Goal: Task Accomplishment & Management: Use online tool/utility

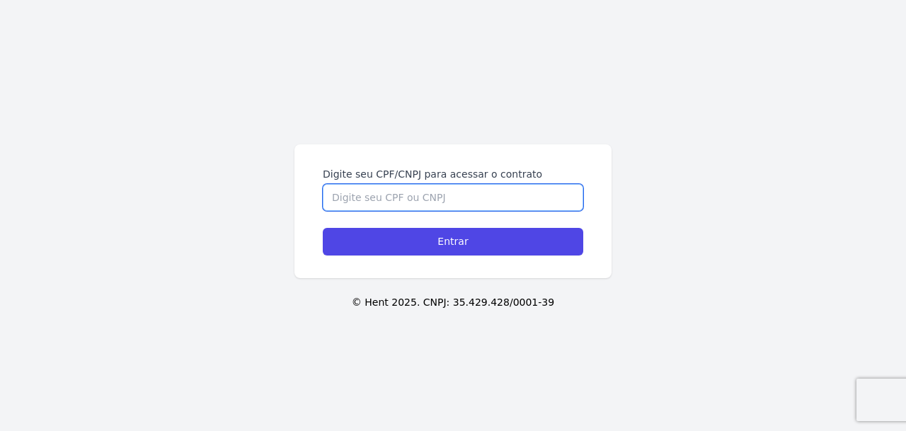
click at [411, 193] on input "Digite seu CPF/CNPJ para acessar o contrato" at bounding box center [453, 197] width 260 height 27
type input "88223299100"
click at [323, 228] on input "Entrar" at bounding box center [453, 242] width 260 height 28
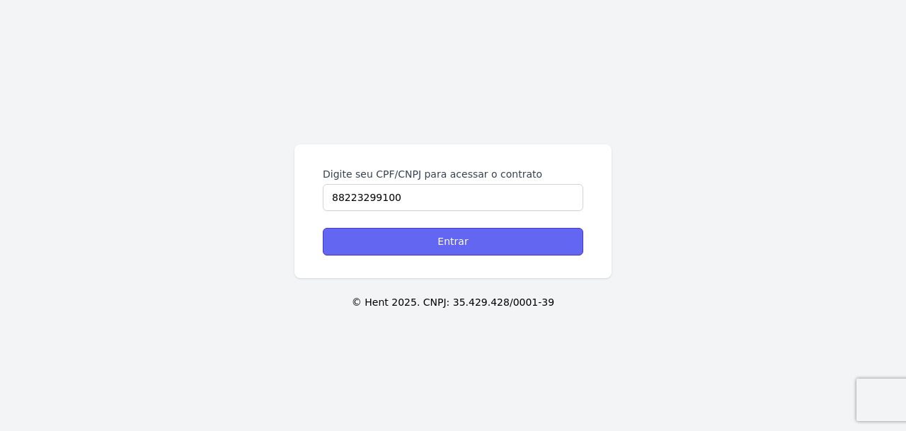
click at [348, 236] on input "Entrar" at bounding box center [453, 242] width 260 height 28
click at [356, 236] on input "Entrar" at bounding box center [453, 242] width 260 height 28
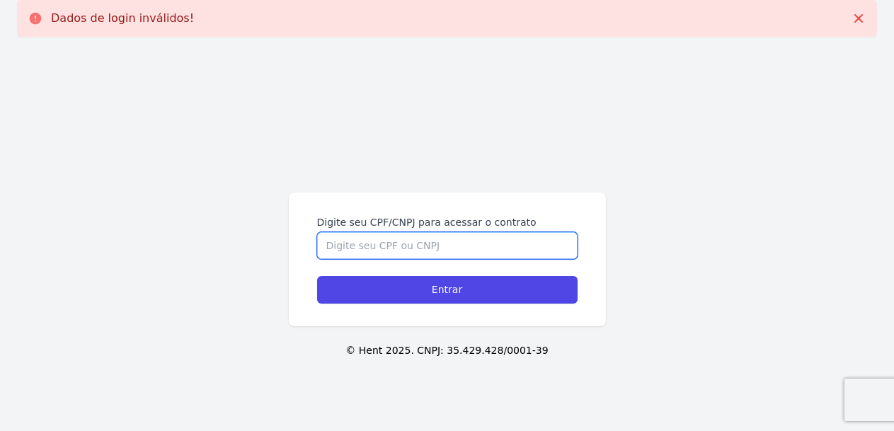
click at [465, 247] on input "Digite seu CPF/CNPJ para acessar o contrato" at bounding box center [447, 245] width 260 height 27
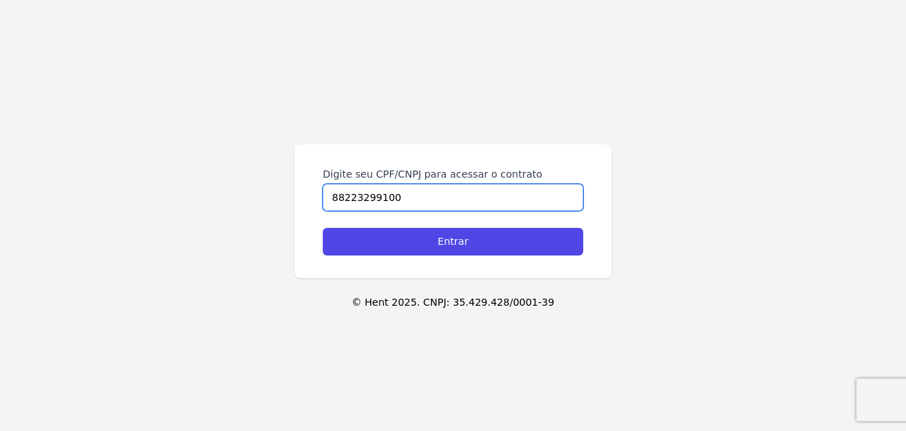
type input "88223299100"
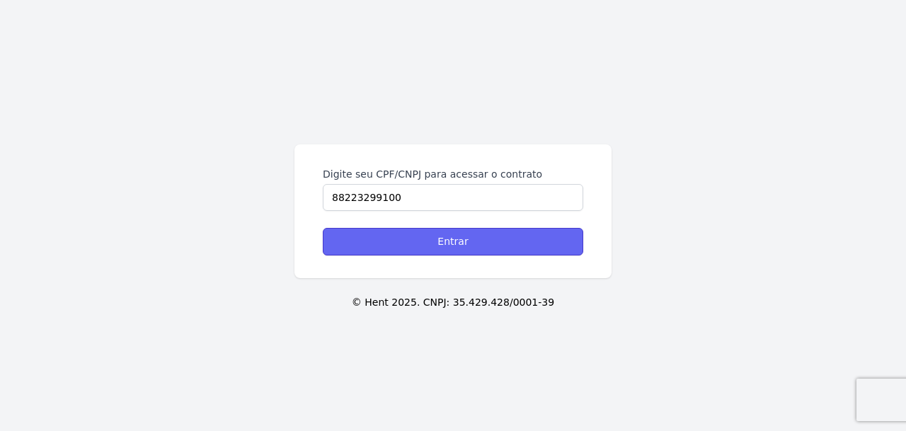
click at [467, 248] on input "Entrar" at bounding box center [453, 242] width 260 height 28
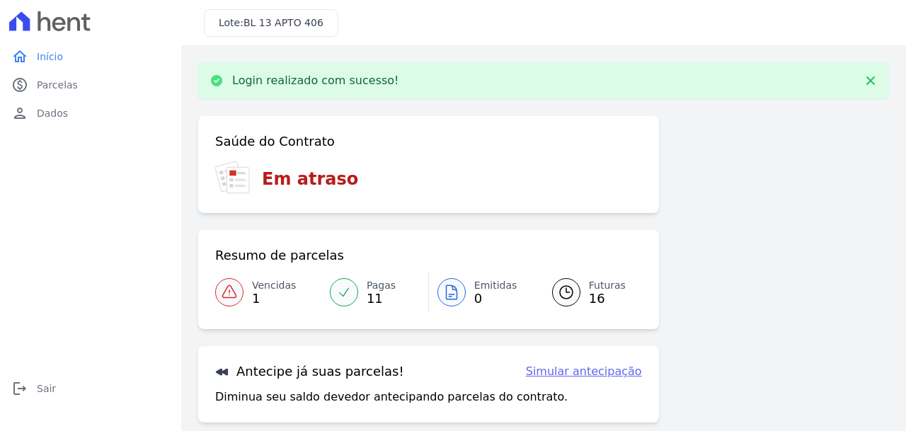
click at [258, 297] on span "1" at bounding box center [274, 298] width 44 height 11
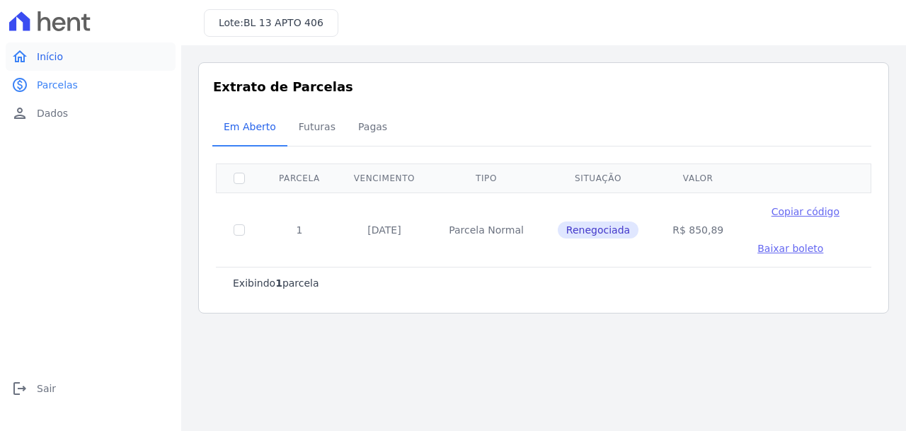
click at [51, 59] on span "Início" at bounding box center [50, 57] width 26 height 14
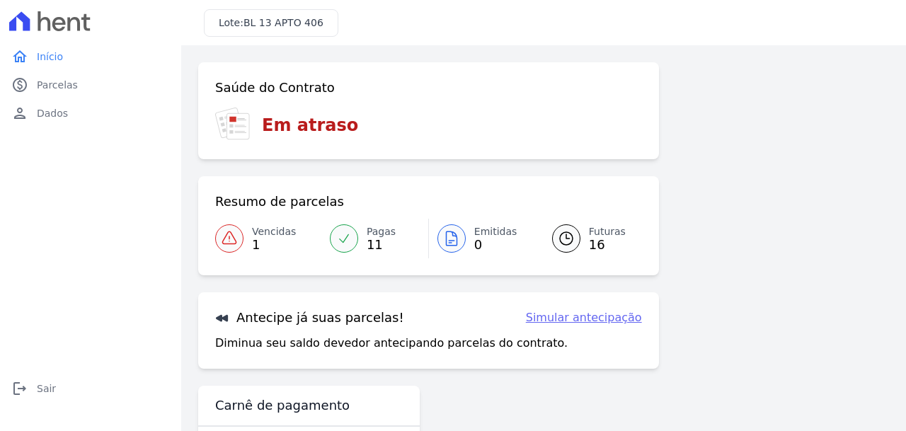
scroll to position [55, 0]
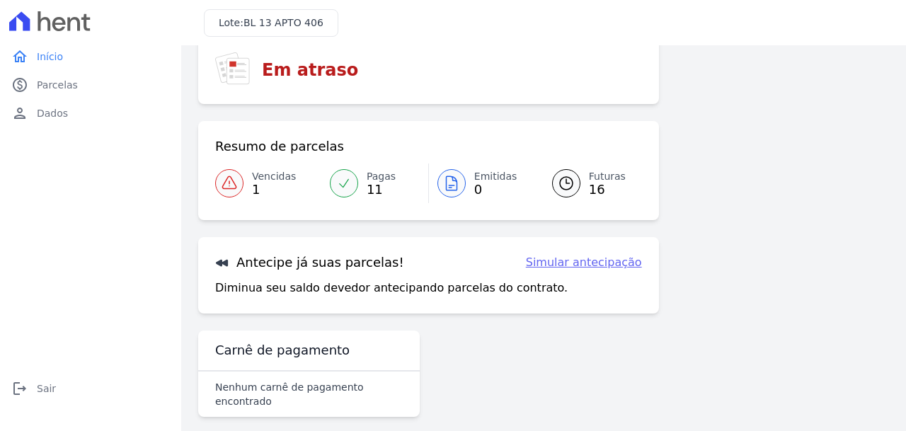
click at [295, 25] on span "BL 13 APTO 406" at bounding box center [283, 22] width 80 height 11
click at [330, 178] on div at bounding box center [344, 183] width 28 height 28
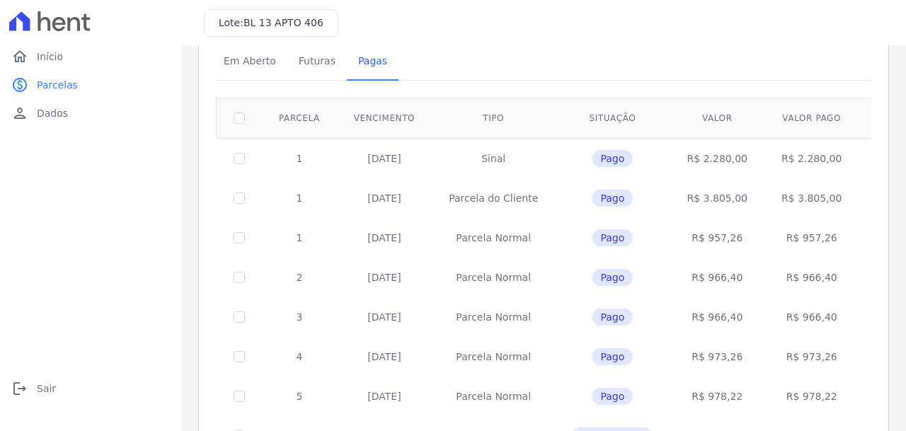
scroll to position [64, 0]
click at [302, 65] on span "Futuras" at bounding box center [317, 62] width 54 height 28
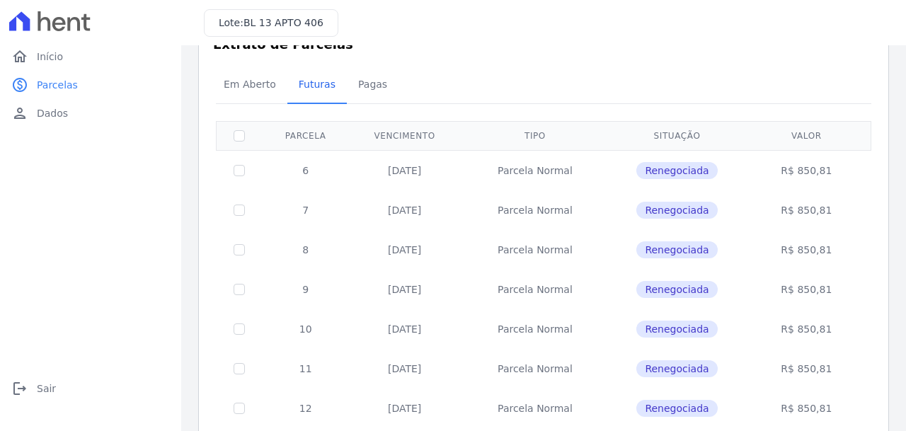
scroll to position [25, 0]
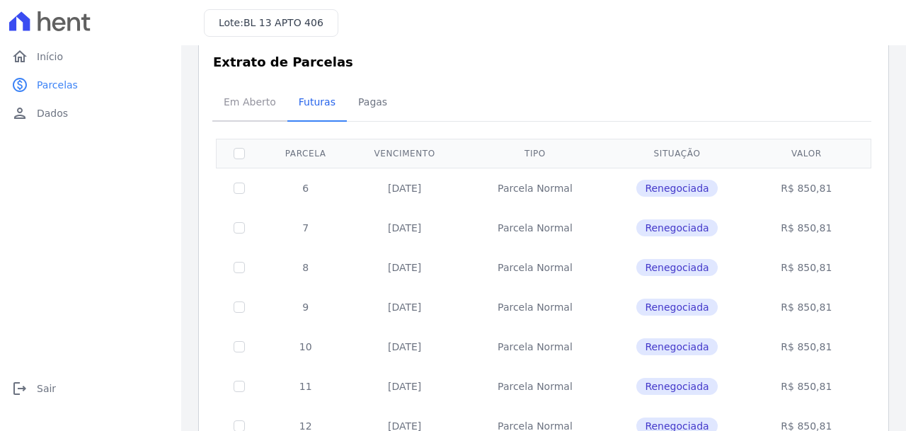
click at [245, 106] on span "Em Aberto" at bounding box center [249, 102] width 69 height 28
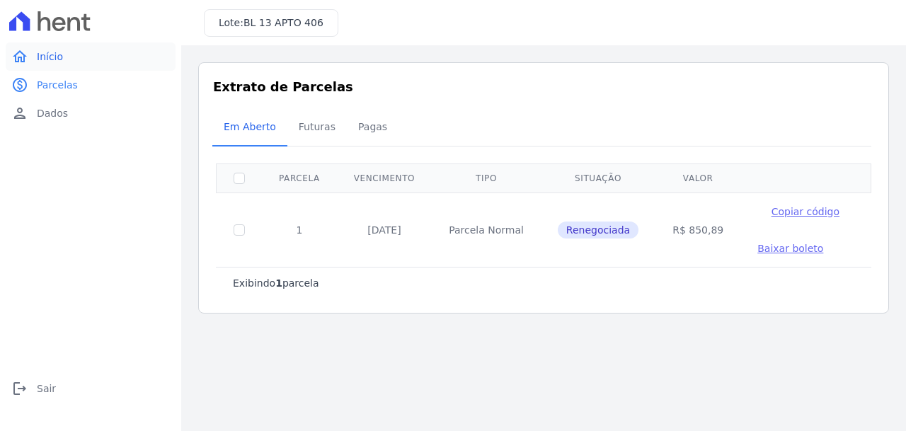
click at [47, 55] on span "Início" at bounding box center [50, 57] width 26 height 14
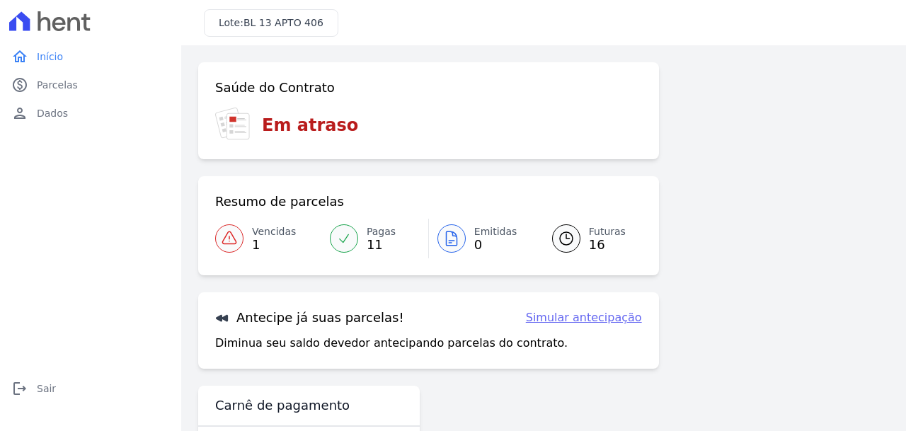
click at [358, 253] on link "Pagas 11" at bounding box center [374, 239] width 107 height 40
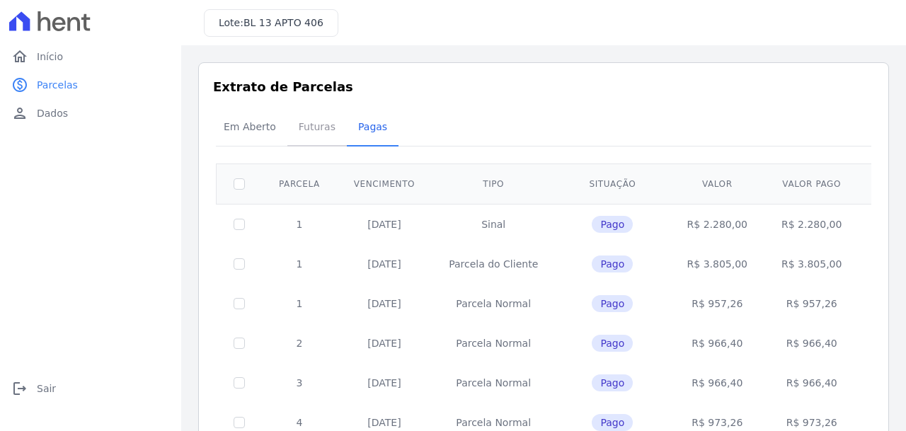
click at [307, 126] on span "Futuras" at bounding box center [317, 127] width 54 height 28
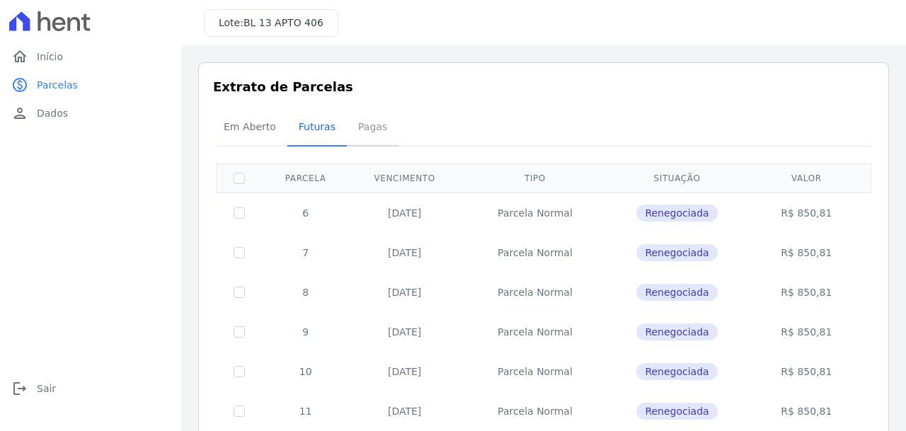
click at [374, 132] on span "Pagas" at bounding box center [373, 127] width 46 height 28
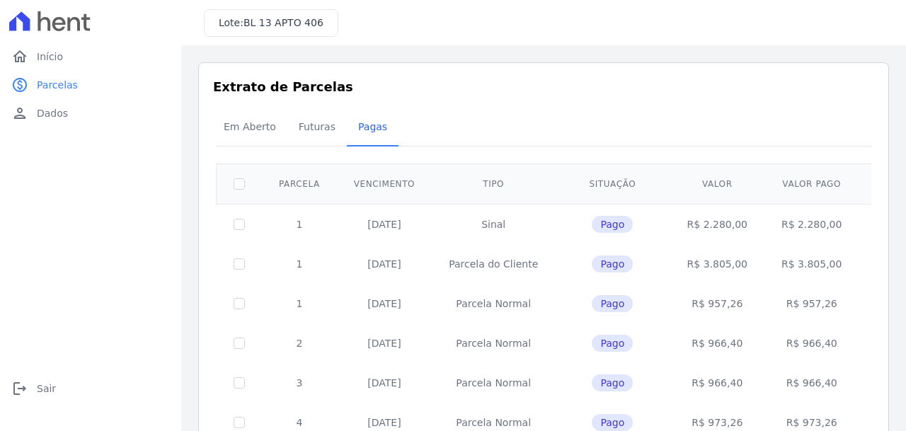
scroll to position [71, 0]
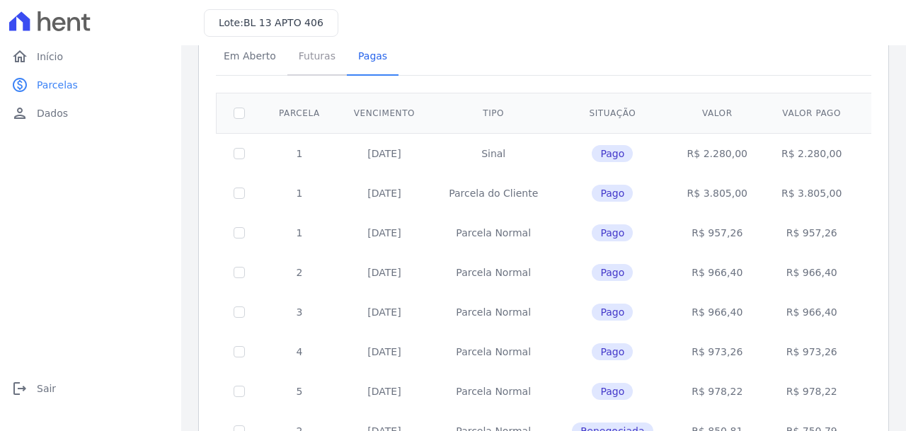
click at [304, 55] on span "Futuras" at bounding box center [317, 56] width 54 height 28
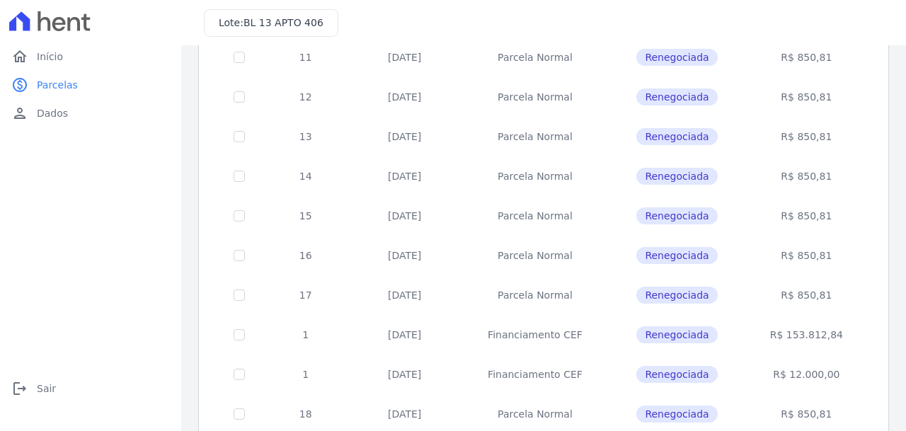
scroll to position [460, 0]
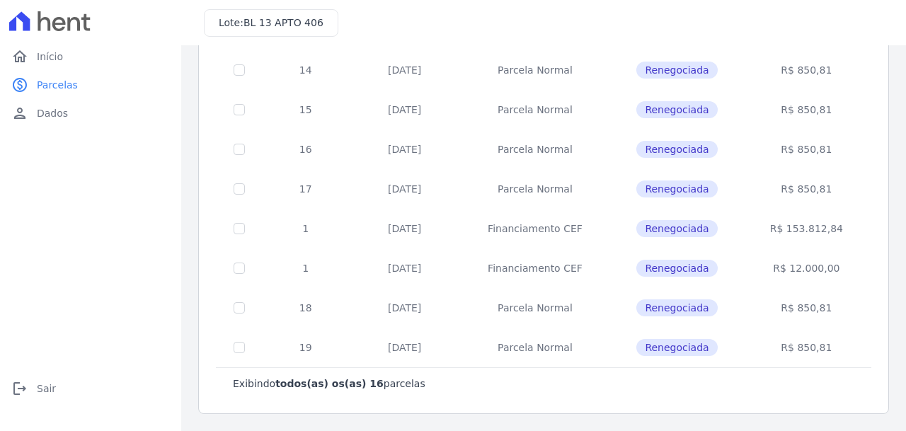
drag, startPoint x: 244, startPoint y: 340, endPoint x: 245, endPoint y: 319, distance: 21.2
click at [243, 340] on td at bounding box center [240, 348] width 46 height 40
checkbox input "true"
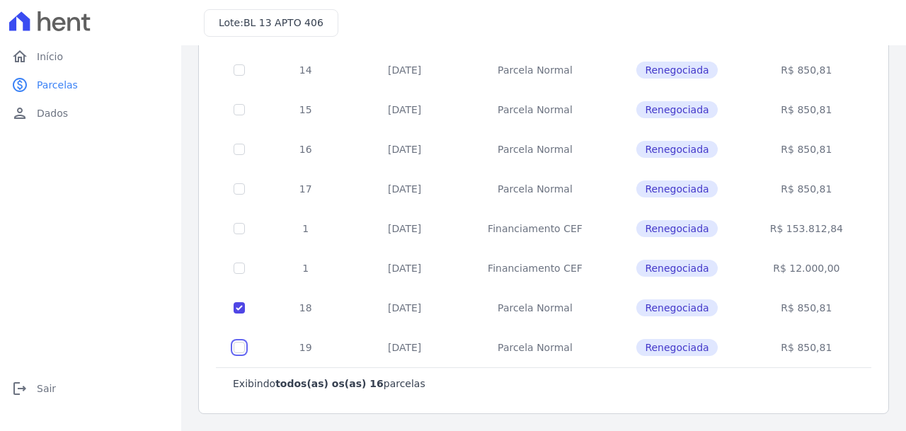
checkbox input "true"
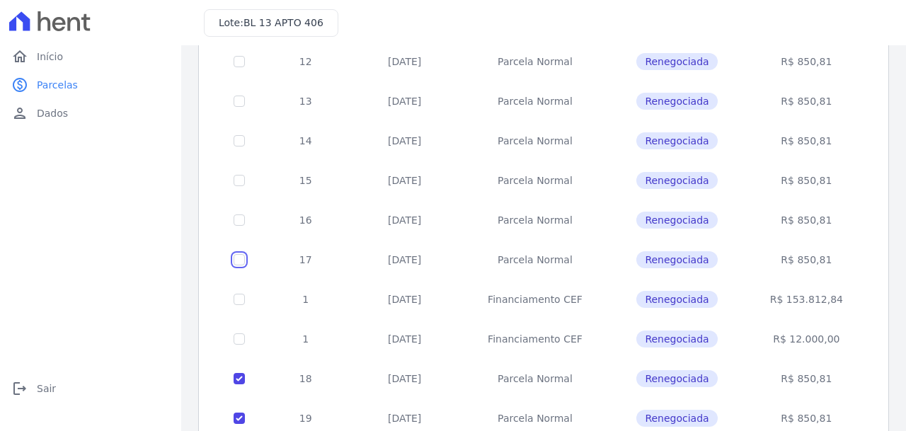
checkbox input "true"
click at [241, 173] on td at bounding box center [240, 181] width 46 height 40
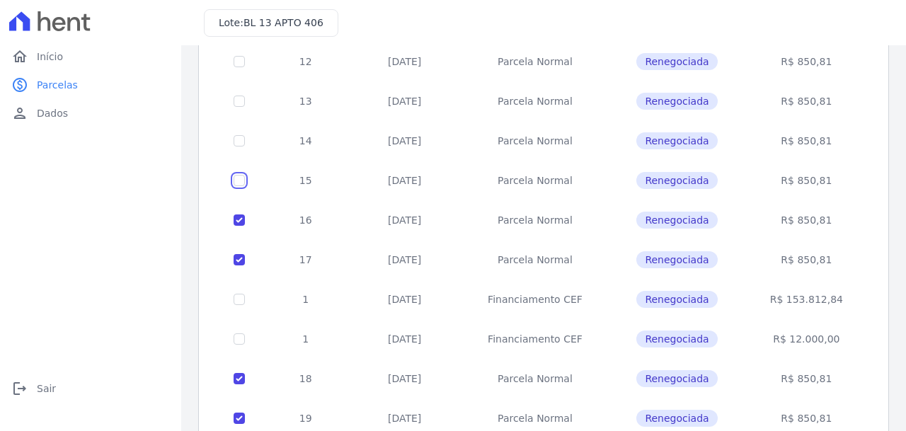
checkbox input "true"
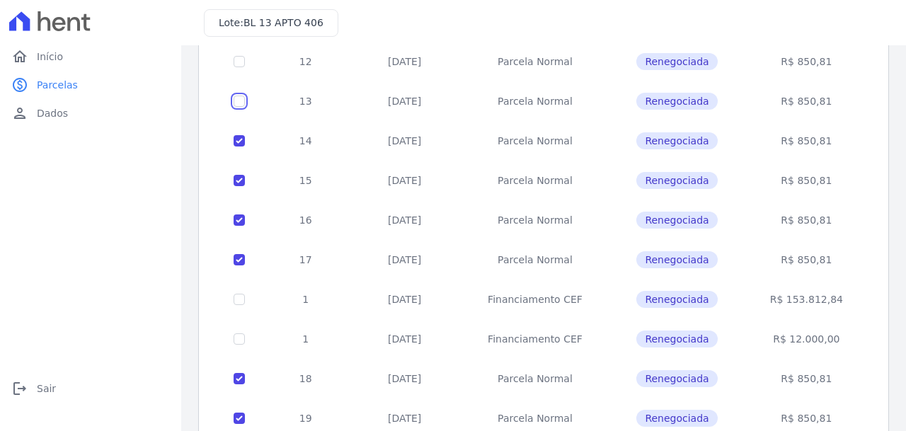
checkbox input "true"
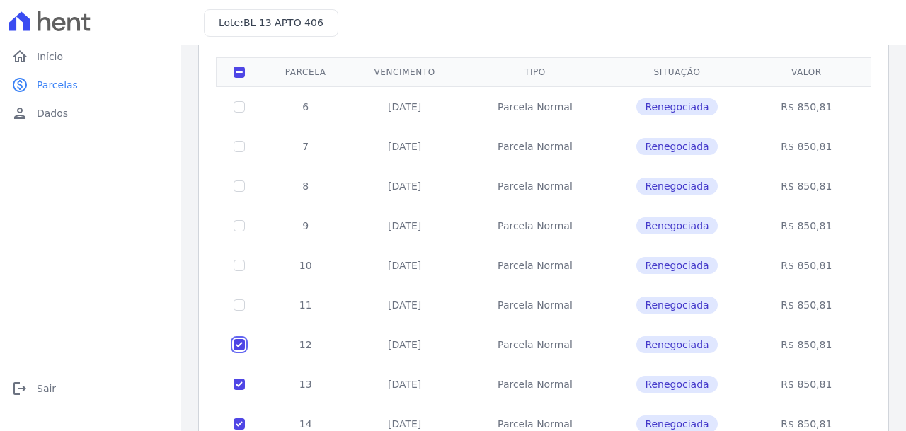
scroll to position [177, 0]
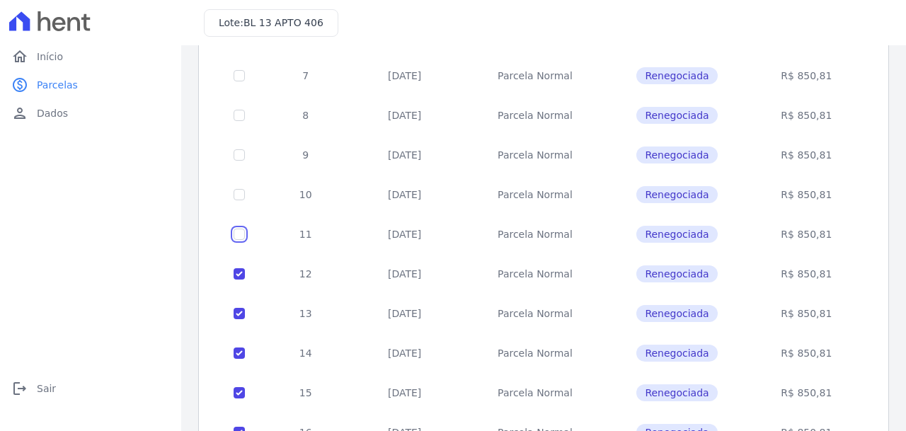
click at [240, 42] on input "checkbox" at bounding box center [239, 35] width 11 height 11
checkbox input "true"
click at [236, 42] on input "checkbox" at bounding box center [239, 35] width 11 height 11
checkbox input "true"
click at [236, 42] on input "checkbox" at bounding box center [239, 35] width 11 height 11
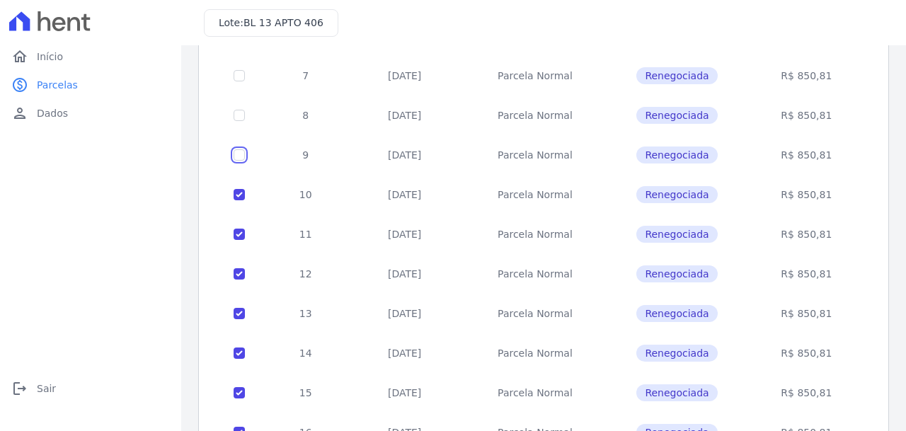
checkbox input "true"
click at [238, 42] on input "checkbox" at bounding box center [239, 35] width 11 height 11
checkbox input "true"
click at [244, 42] on input "checkbox" at bounding box center [239, 35] width 11 height 11
checkbox input "true"
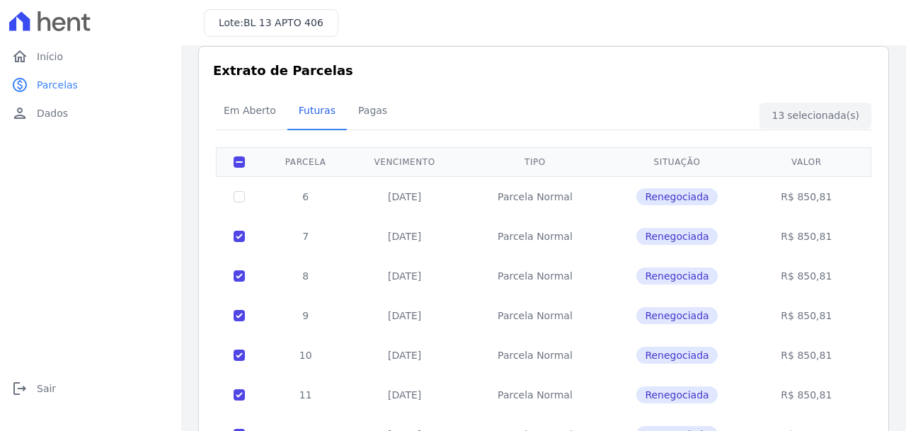
scroll to position [11, 0]
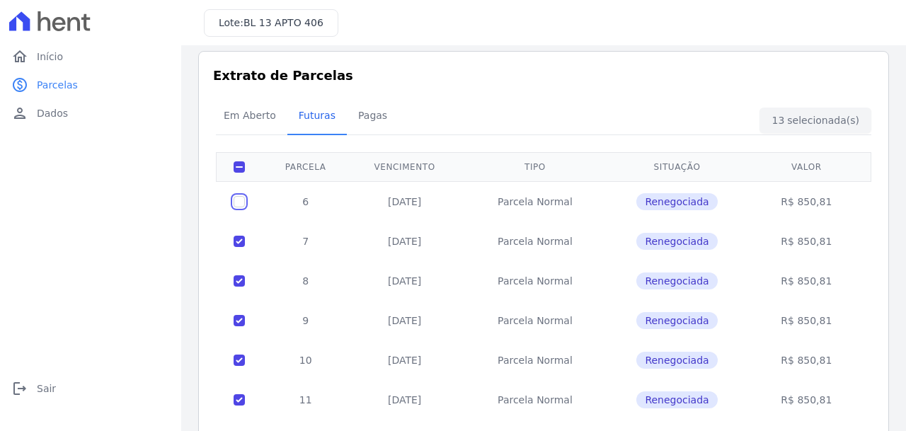
click at [243, 199] on input "checkbox" at bounding box center [239, 201] width 11 height 11
checkbox input "true"
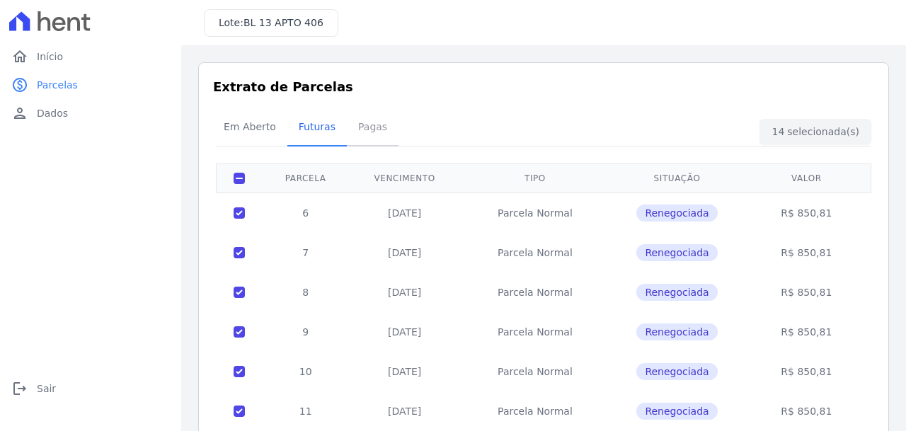
click at [355, 127] on span "Pagas" at bounding box center [373, 127] width 46 height 28
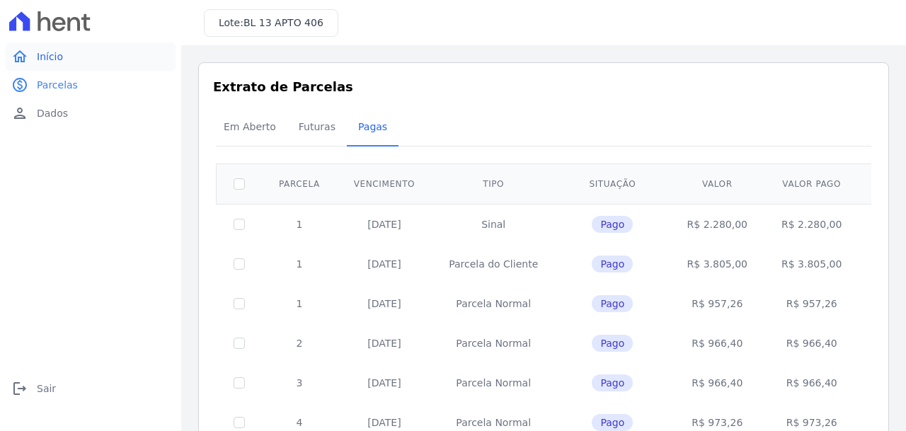
click at [82, 67] on link "home Início" at bounding box center [91, 56] width 170 height 28
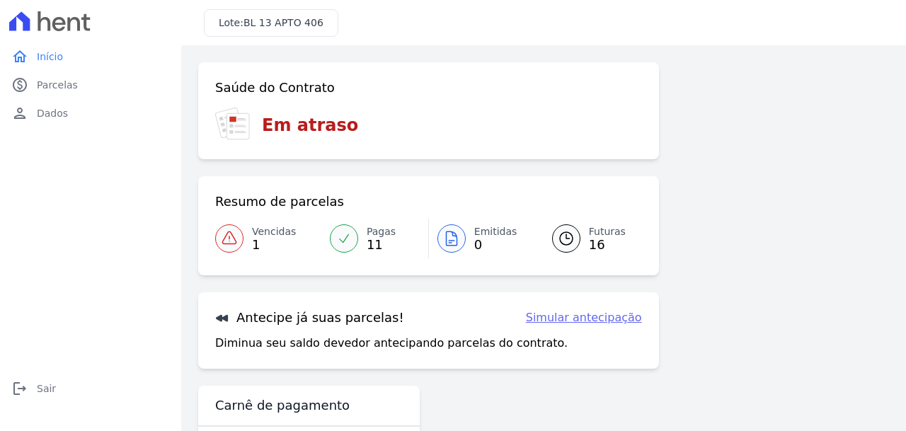
click at [605, 316] on link "Simular antecipação" at bounding box center [584, 317] width 116 height 17
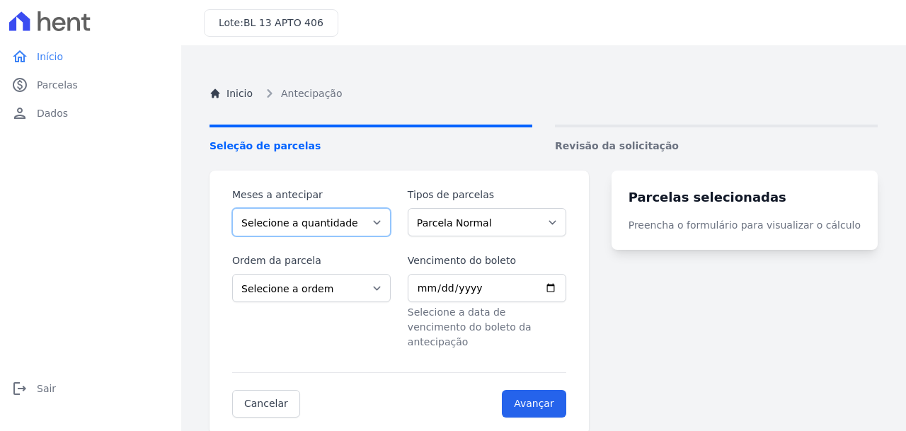
click at [336, 212] on select "Selecione a quantidade de meses a antecipar 1 2 3 4 5 6 7 8 9 10 11 12 13" at bounding box center [311, 222] width 159 height 28
select select "10"
click at [232, 208] on select "Selecione a quantidade de meses a antecipar 1 2 3 4 5 6 7 8 9 10 11 12 13" at bounding box center [311, 222] width 159 height 28
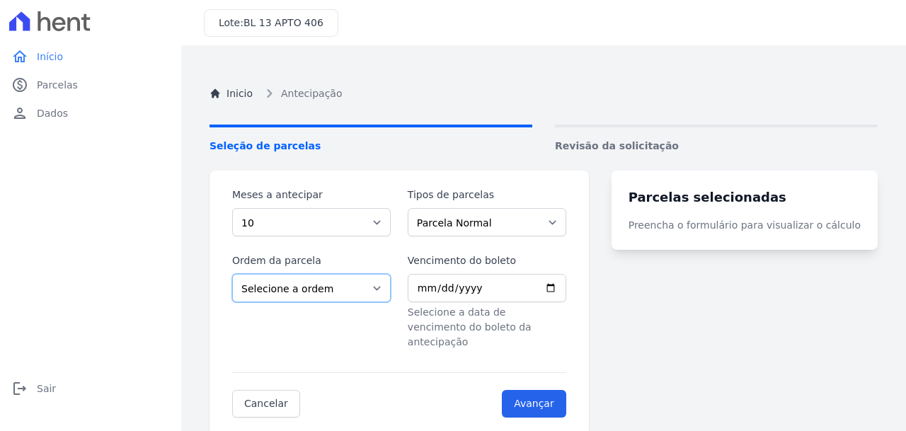
click at [301, 277] on select "Selecione a ordem Últimas parcelas Primeiras parcelas" at bounding box center [311, 288] width 159 height 28
select select "ending"
click at [232, 274] on select "Selecione a ordem Últimas parcelas Primeiras parcelas" at bounding box center [311, 288] width 159 height 28
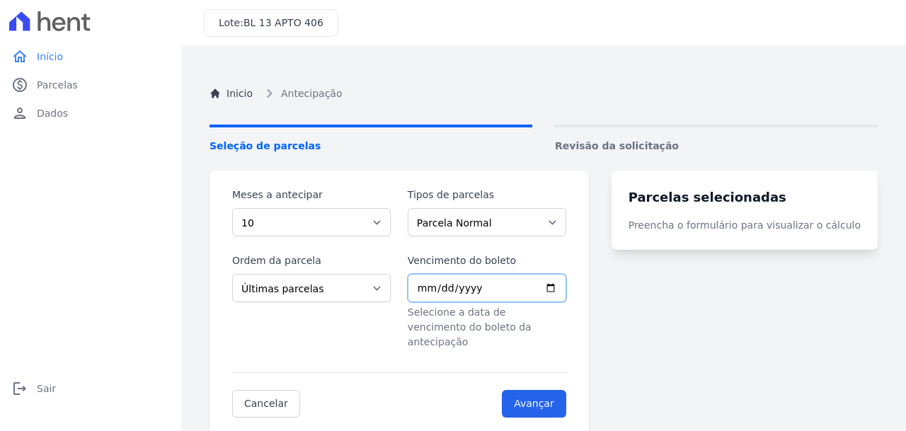
click at [566, 289] on input "Vencimento do boleto" at bounding box center [487, 288] width 159 height 28
type input "2025-09-10"
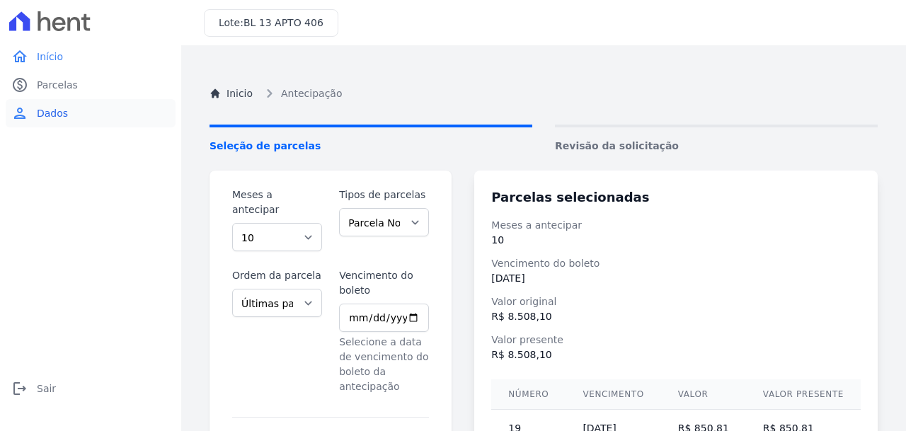
click at [37, 108] on span "Dados" at bounding box center [52, 113] width 31 height 14
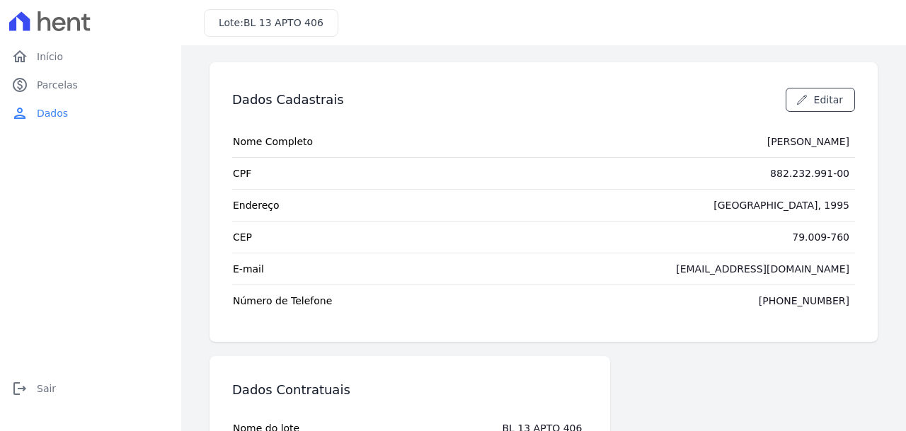
scroll to position [151, 0]
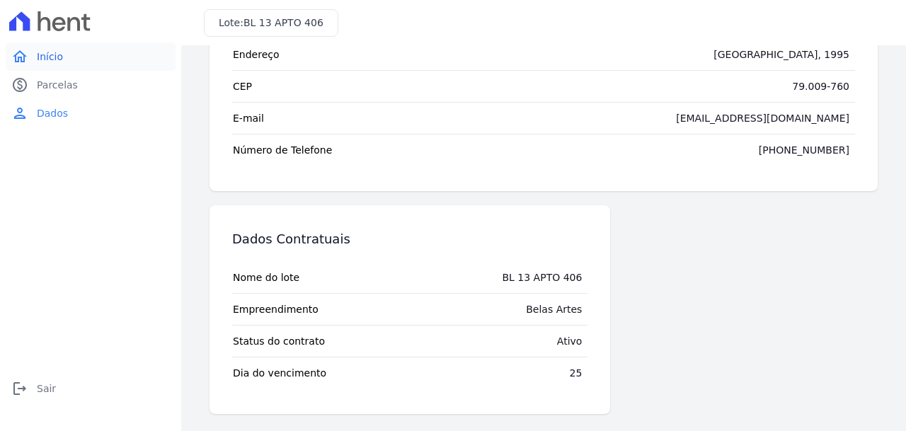
click at [43, 52] on span "Início" at bounding box center [50, 57] width 26 height 14
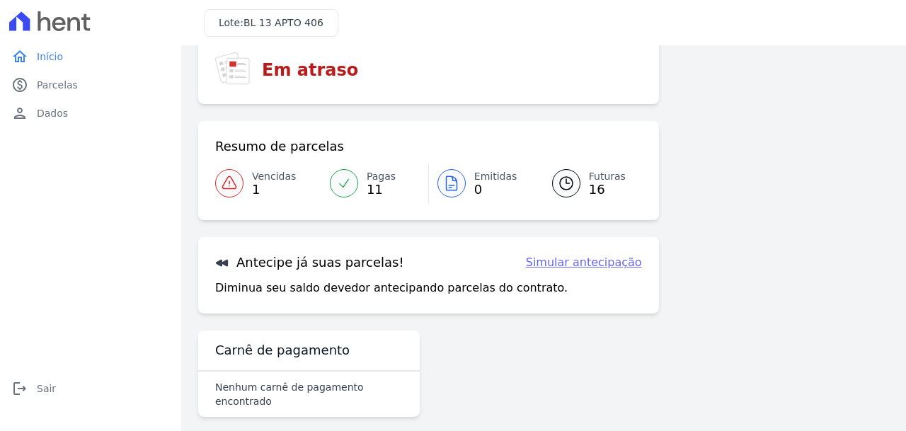
scroll to position [55, 0]
click at [69, 113] on link "person Dados" at bounding box center [91, 113] width 170 height 28
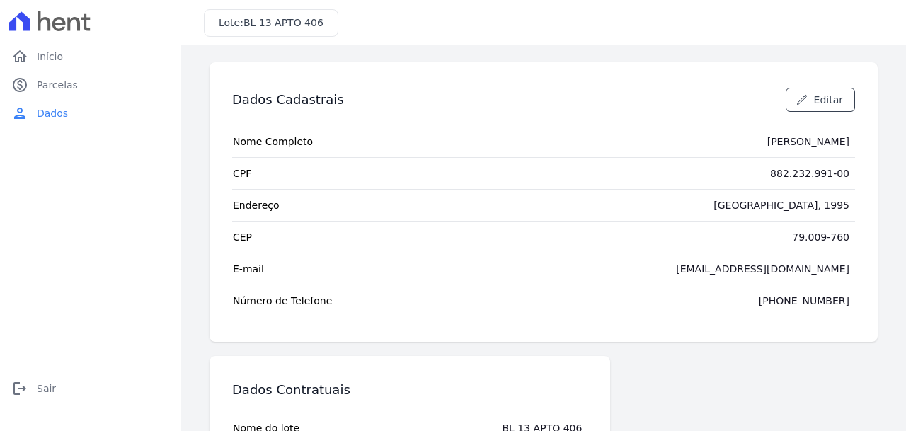
scroll to position [151, 0]
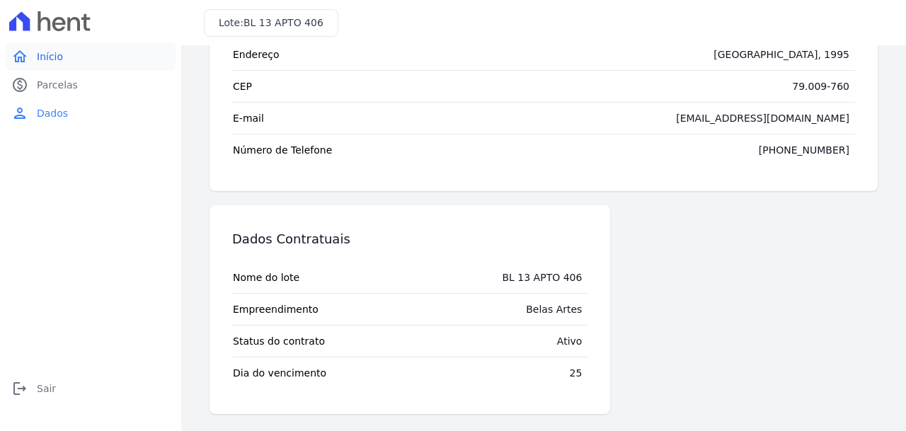
click at [42, 54] on span "Início" at bounding box center [50, 57] width 26 height 14
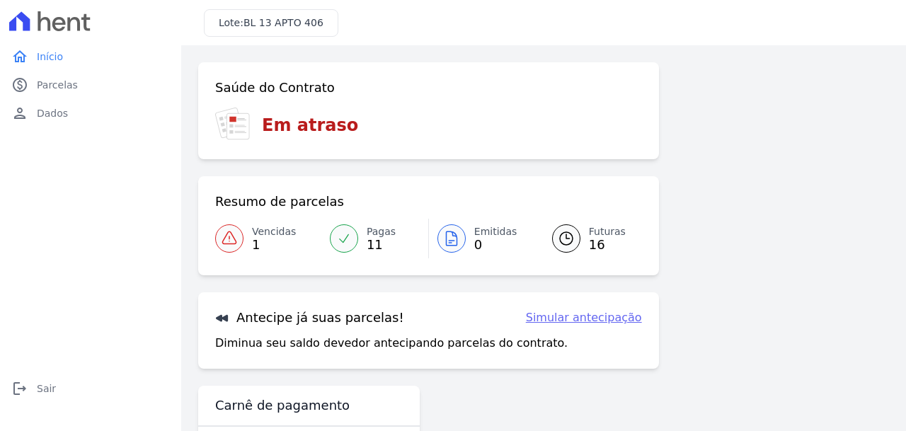
click at [895, 177] on main "Confirme os seus contatos Email [EMAIL_ADDRESS][DOMAIN_NAME] Phone [PHONE_NUMBE…" at bounding box center [543, 238] width 725 height 386
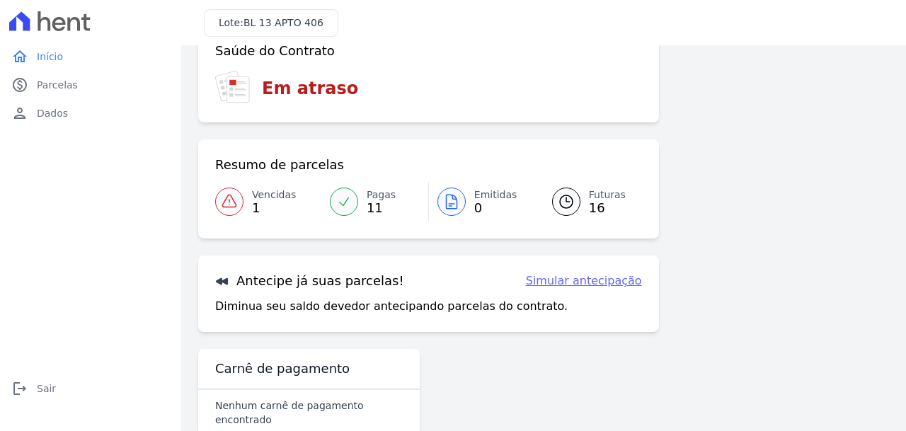
scroll to position [55, 0]
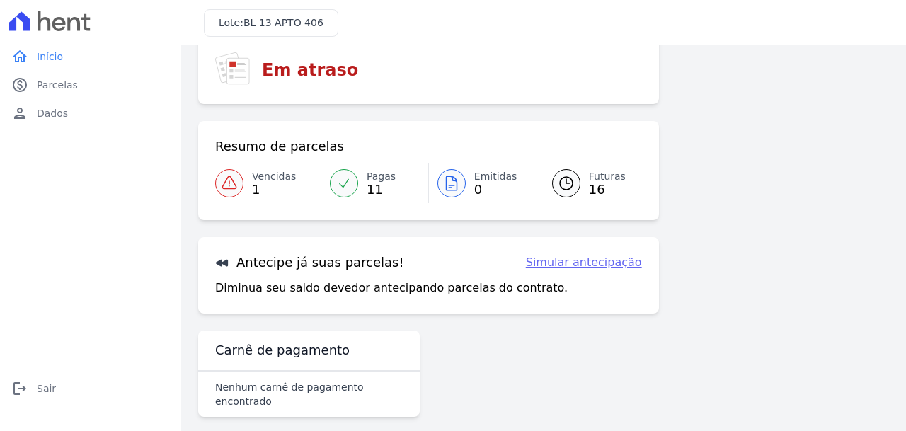
click at [280, 79] on div "Saúde do Contrato Em atraso" at bounding box center [428, 55] width 461 height 97
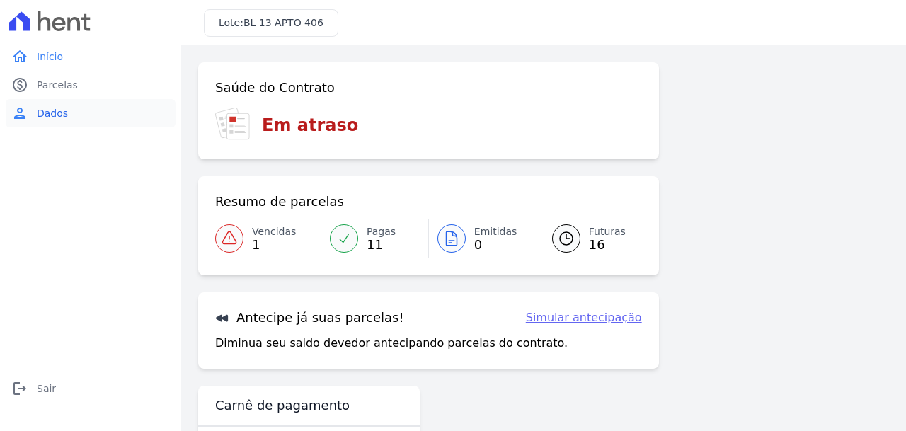
click at [55, 113] on span "Dados" at bounding box center [52, 113] width 31 height 14
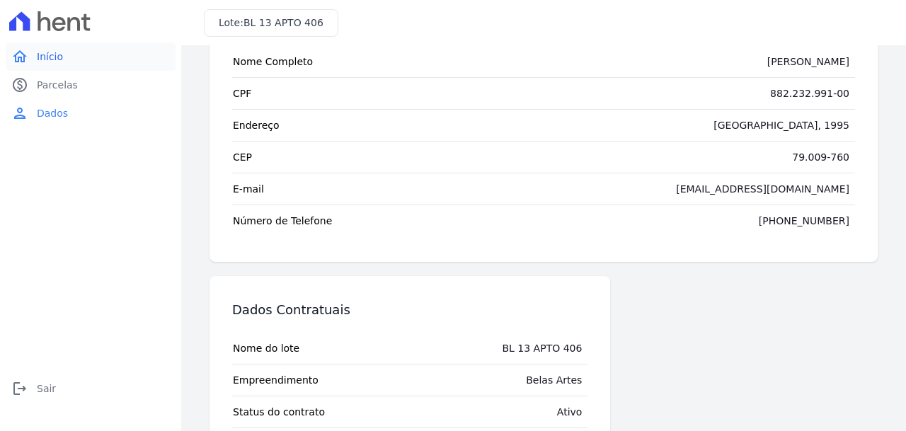
scroll to position [151, 0]
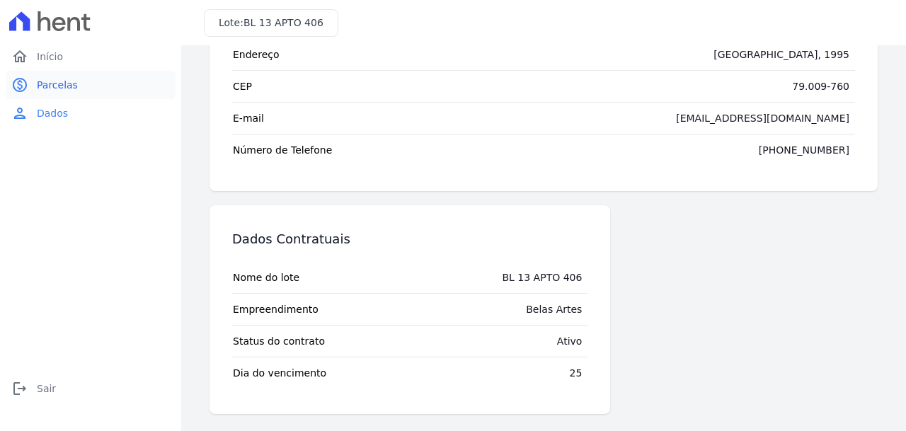
click at [52, 86] on span "Parcelas" at bounding box center [57, 85] width 41 height 14
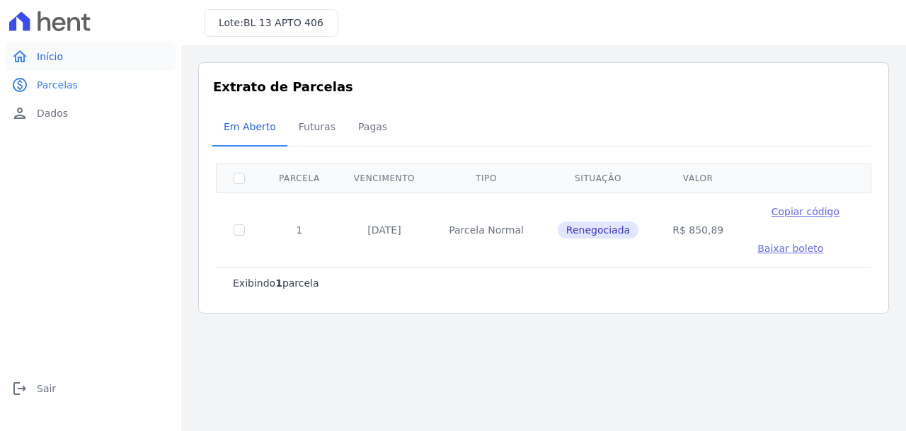
click at [57, 55] on span "Início" at bounding box center [50, 57] width 26 height 14
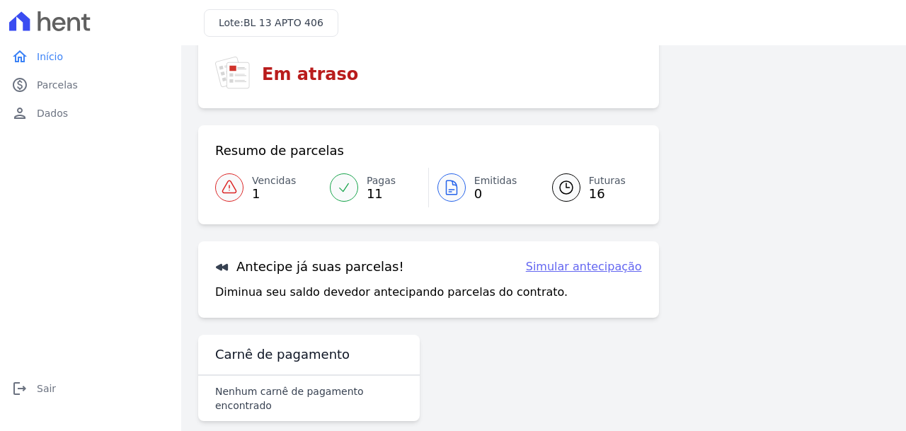
scroll to position [55, 0]
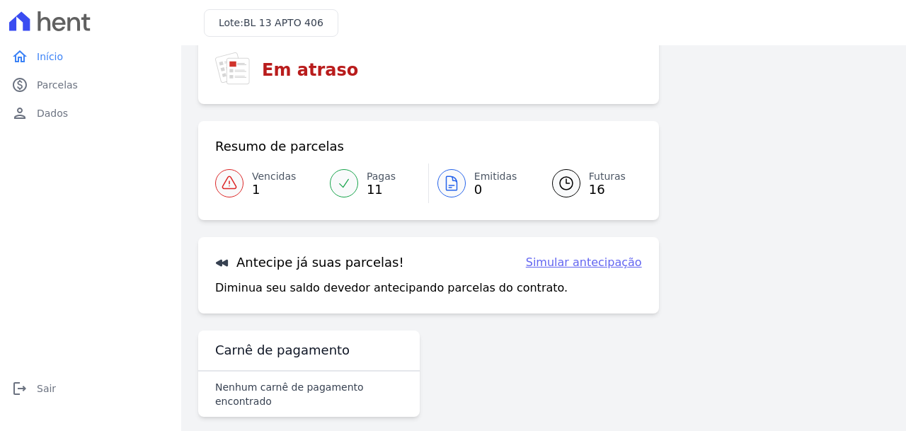
click at [346, 179] on icon at bounding box center [344, 183] width 9 height 8
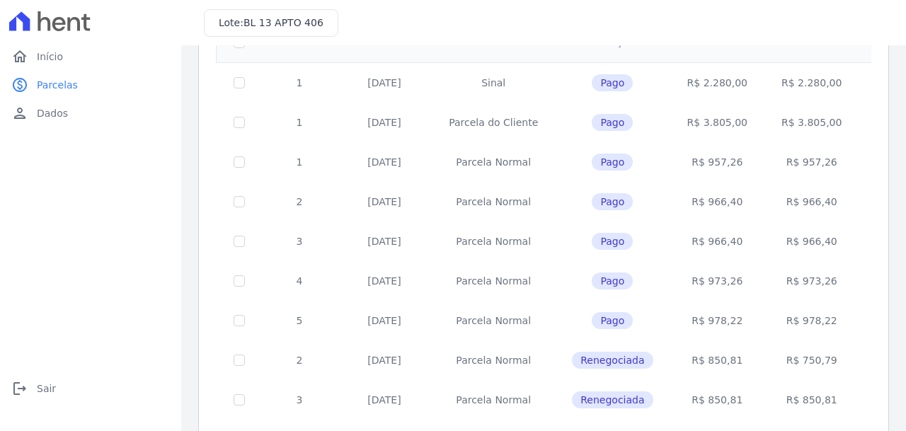
scroll to position [273, 0]
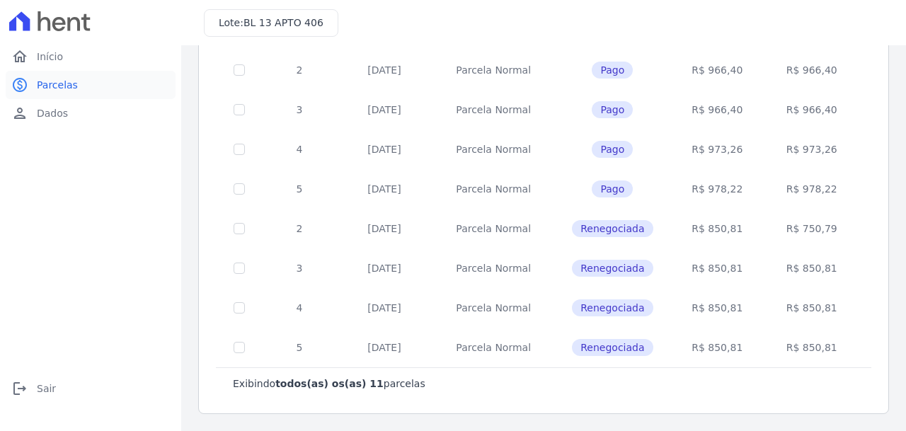
click at [51, 80] on span "Parcelas" at bounding box center [57, 85] width 41 height 14
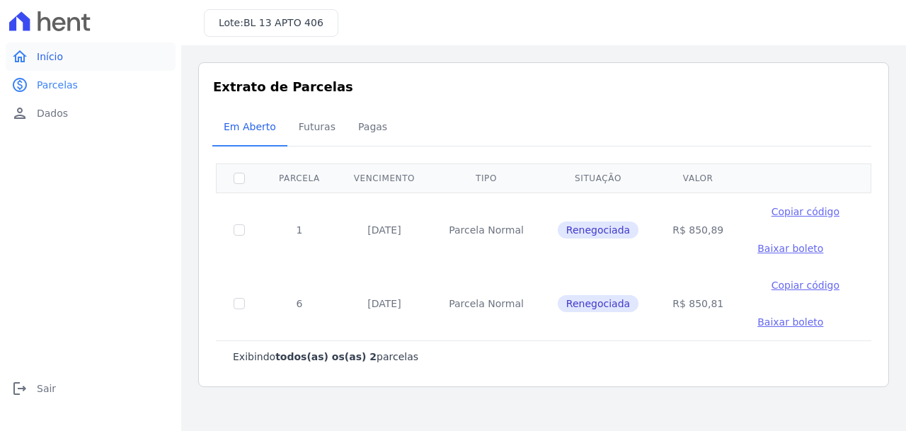
click at [45, 48] on link "home Início" at bounding box center [91, 56] width 170 height 28
